Goal: Task Accomplishment & Management: Complete application form

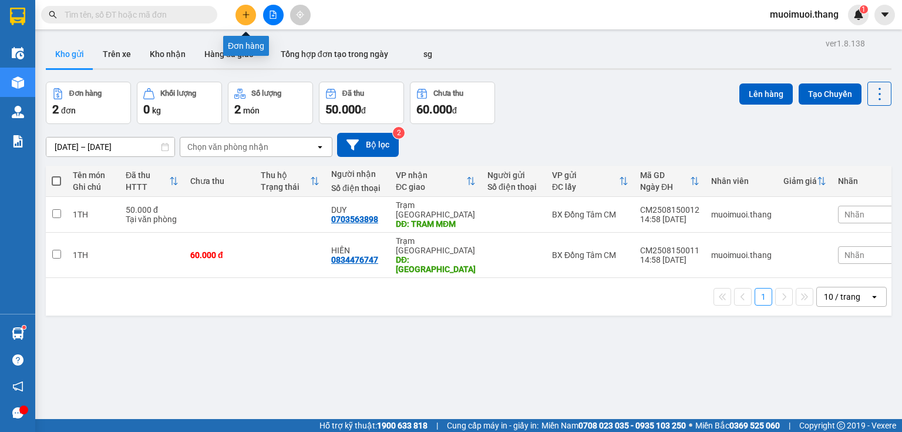
click at [247, 15] on icon "plus" at bounding box center [246, 15] width 8 height 8
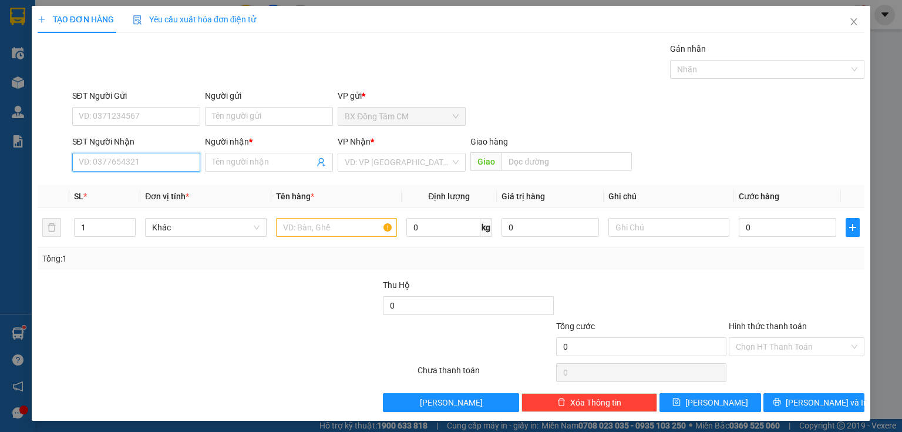
click at [155, 162] on input "SĐT Người Nhận" at bounding box center [136, 162] width 128 height 19
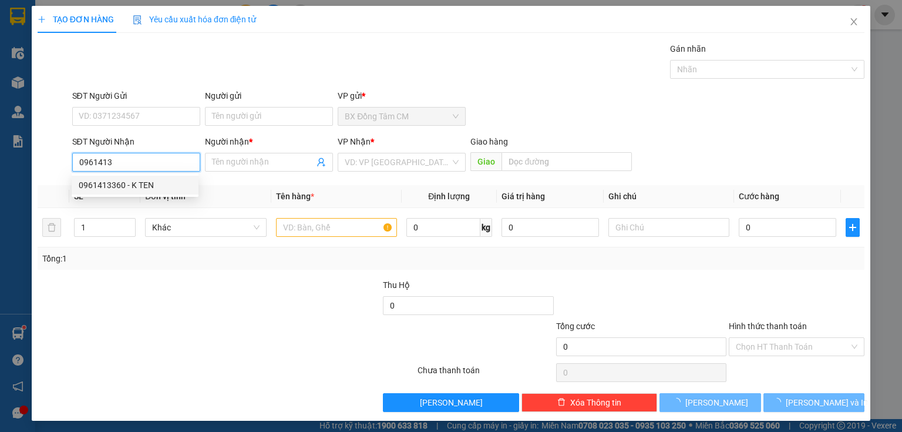
click at [150, 191] on div "0961413360 - K TEN" at bounding box center [135, 185] width 113 height 13
type input "0961413360"
type input "K TEN"
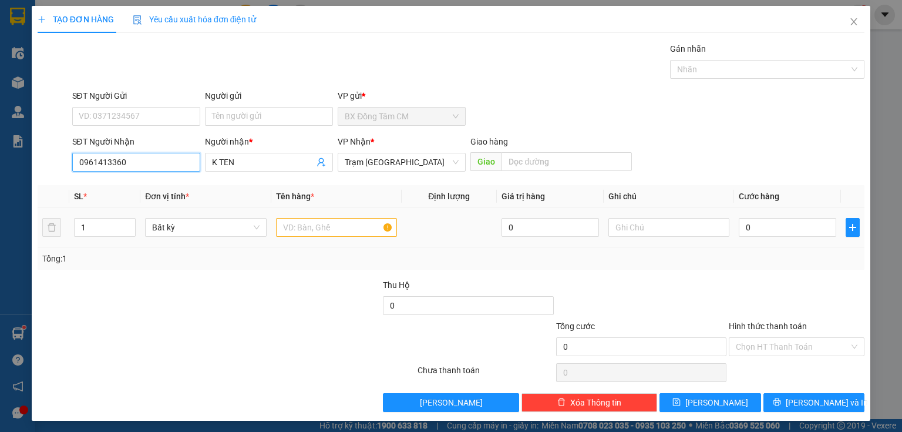
type input "0961413360"
click at [333, 230] on input "text" at bounding box center [336, 227] width 121 height 19
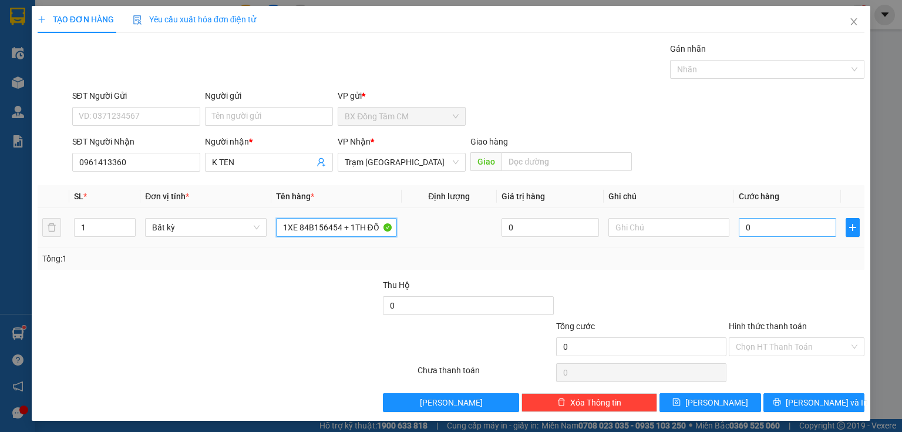
type input "1XE 84B156454 + 1TH ĐỒ"
click at [778, 228] on input "0" at bounding box center [788, 227] width 98 height 19
type input "4"
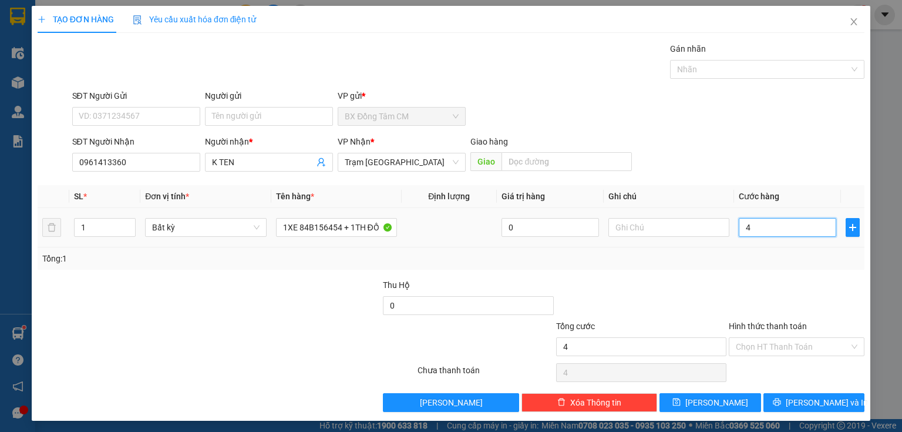
type input "45"
type input "450"
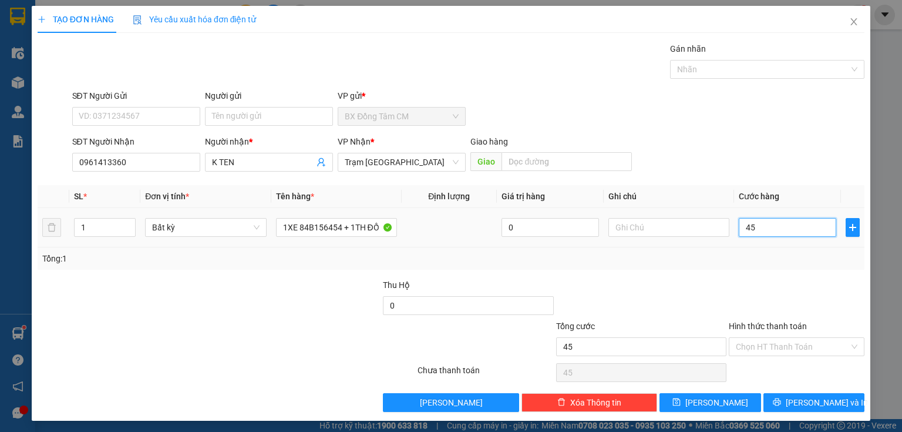
type input "450"
type input "4.500"
type input "45.000"
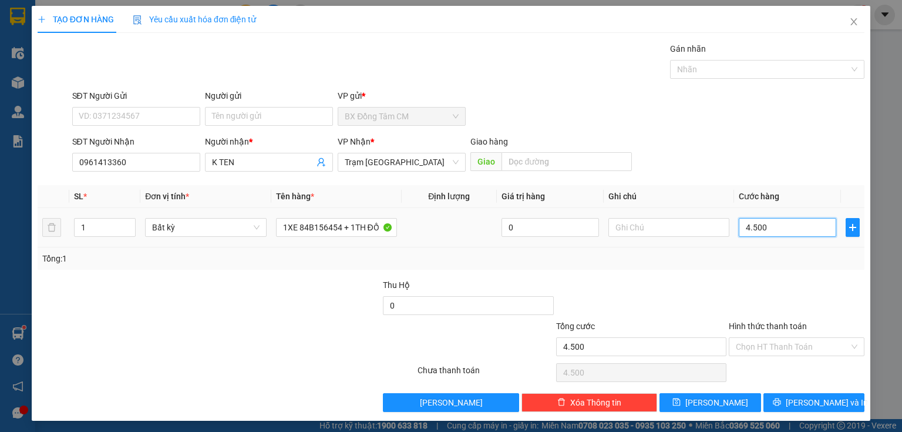
type input "45.000"
type input "450.000"
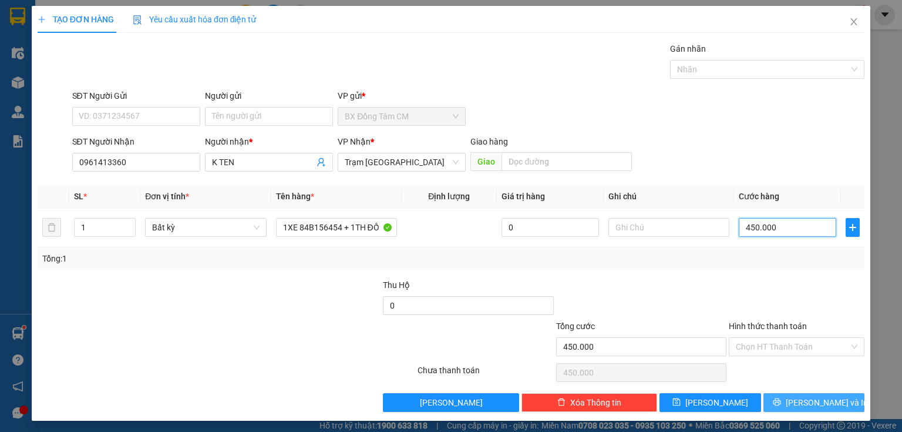
type input "450.000"
click at [781, 402] on icon "printer" at bounding box center [777, 402] width 8 height 8
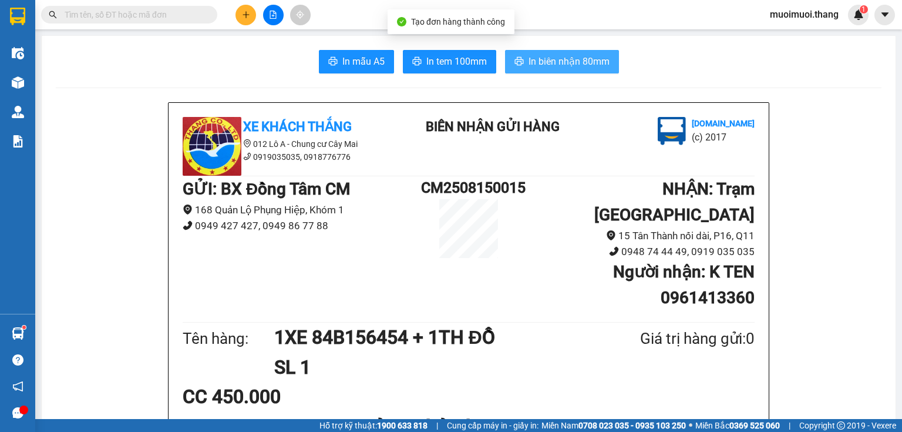
click at [517, 64] on icon "printer" at bounding box center [519, 61] width 9 height 8
